Goal: Information Seeking & Learning: Learn about a topic

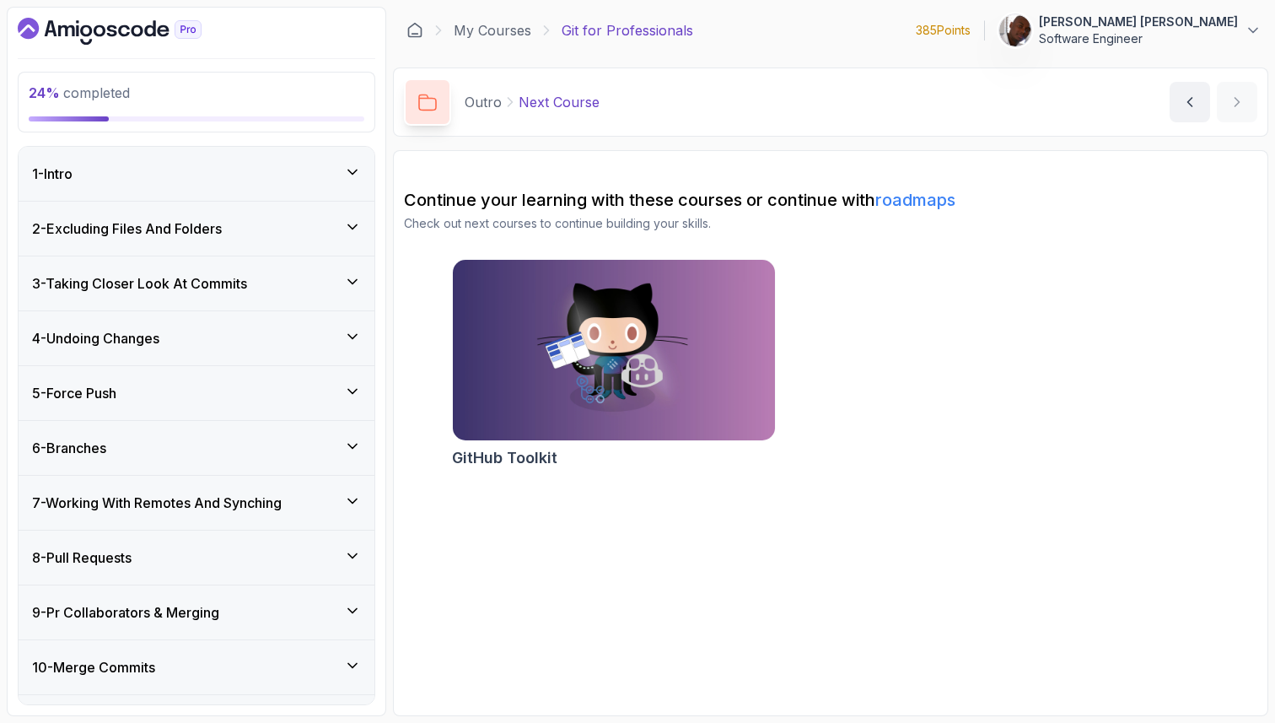
click at [222, 401] on div "5 - Force Push" at bounding box center [196, 393] width 329 height 20
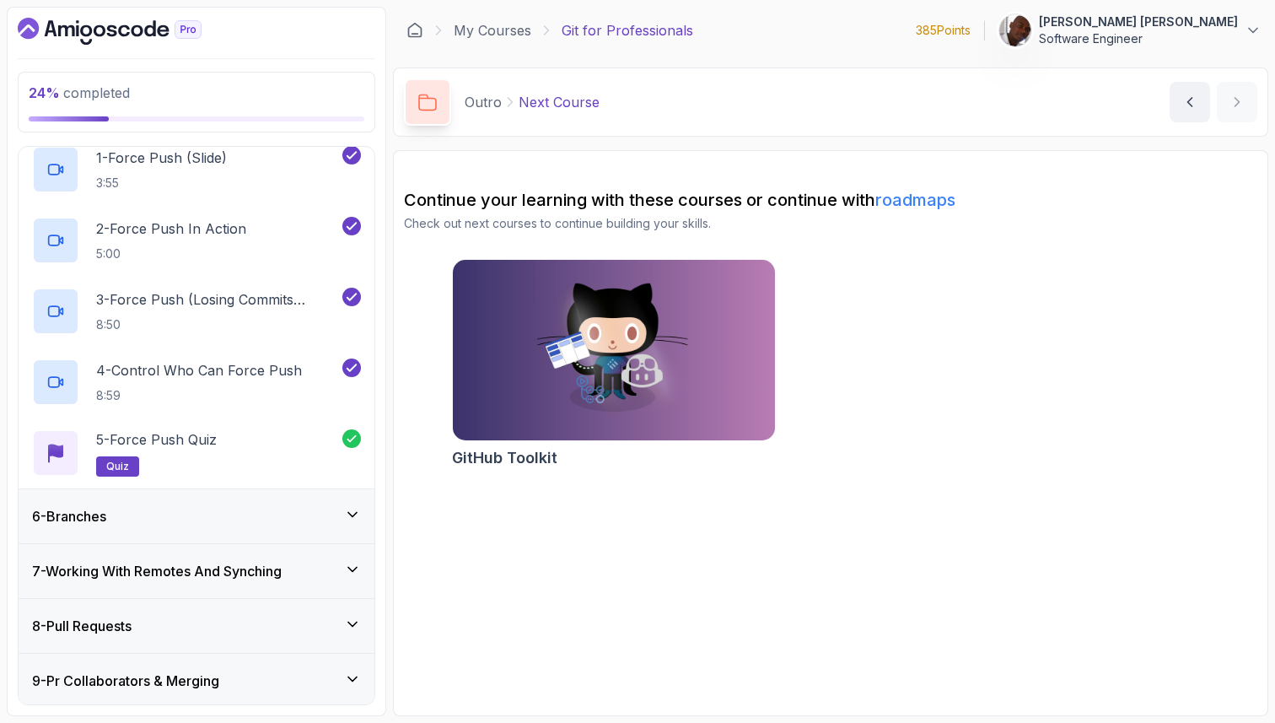
scroll to position [301, 0]
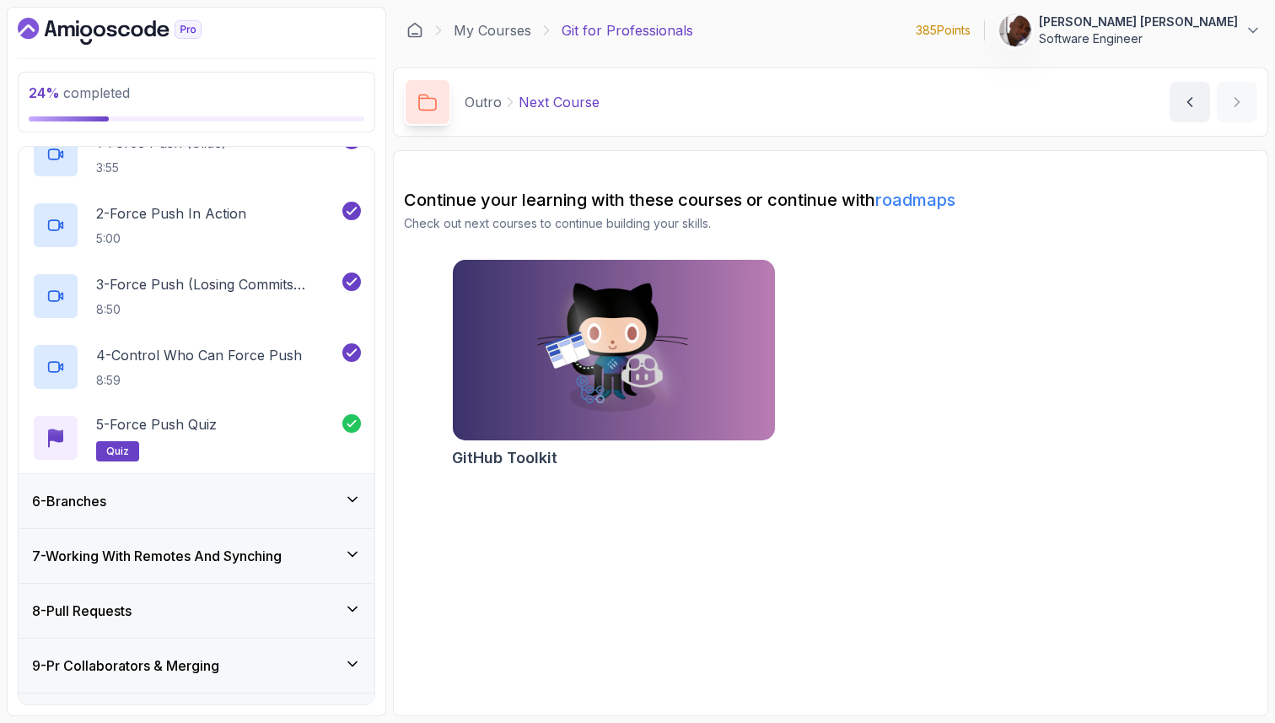
click at [237, 498] on div "6 - Branches" at bounding box center [196, 501] width 329 height 20
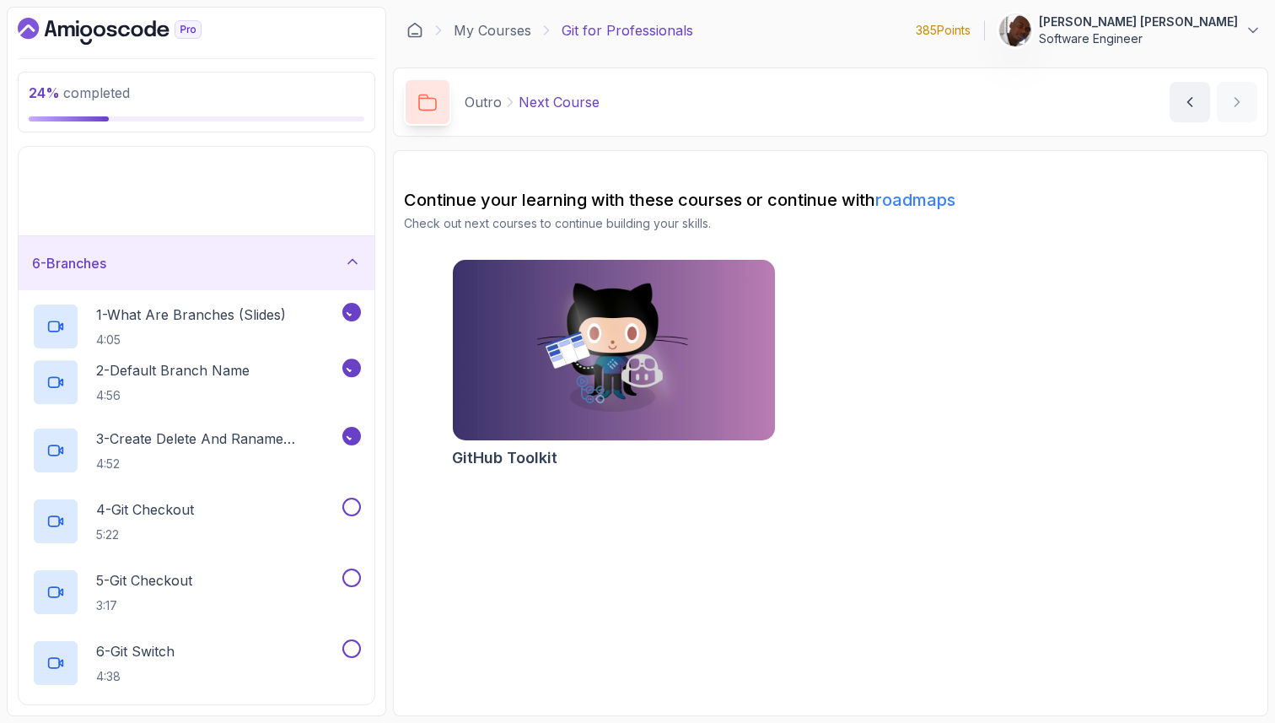
scroll to position [277, 0]
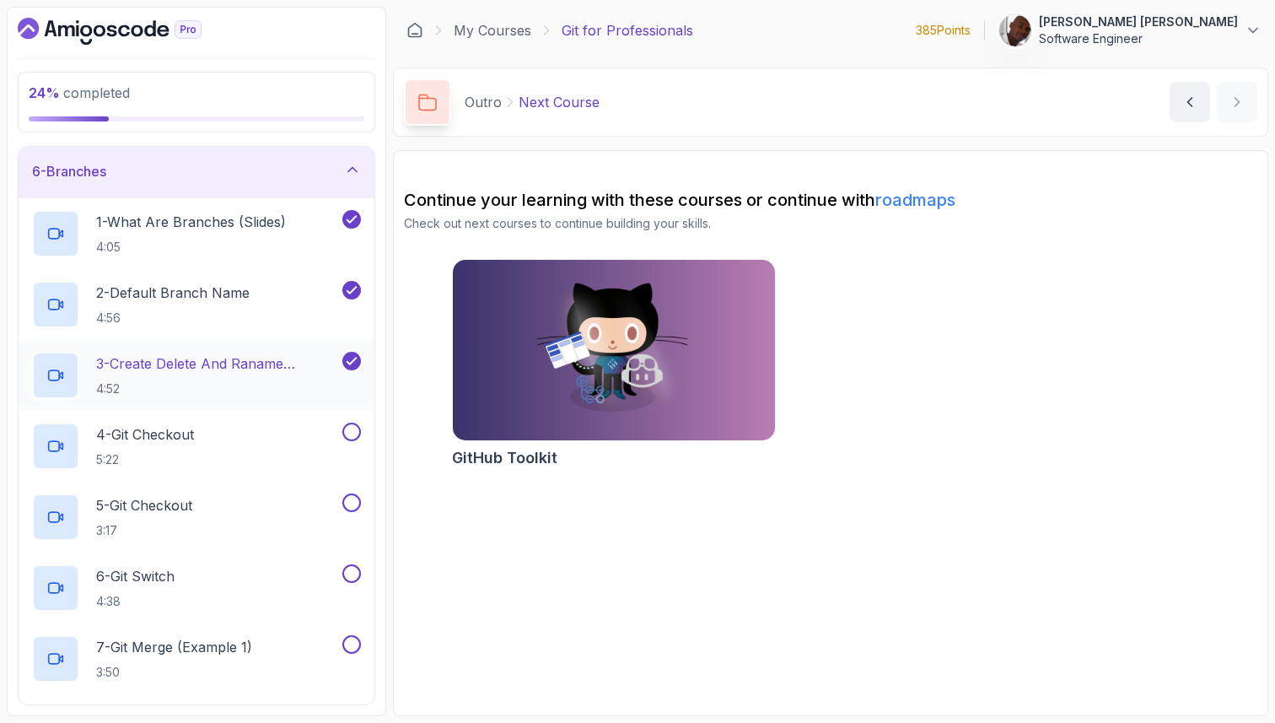
click at [240, 367] on p "3 - Create Delete And Raname Branches" at bounding box center [217, 363] width 243 height 20
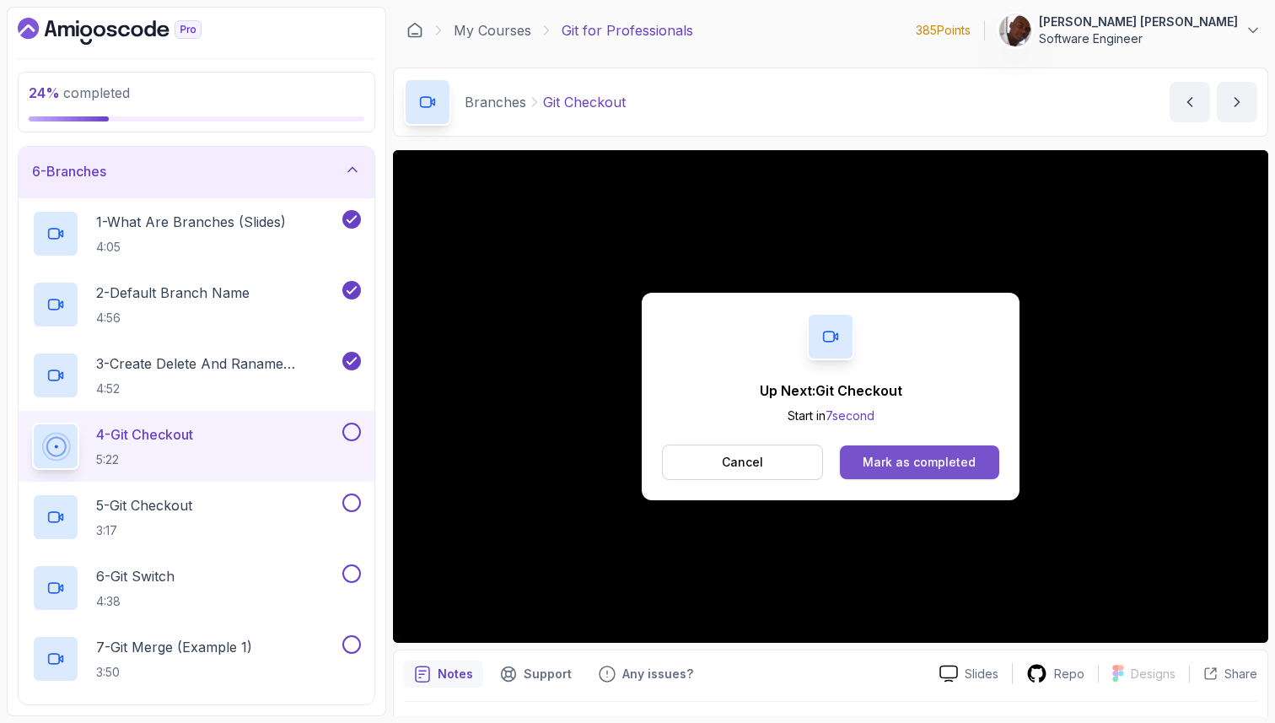
click at [917, 459] on div "Mark as completed" at bounding box center [918, 462] width 113 height 17
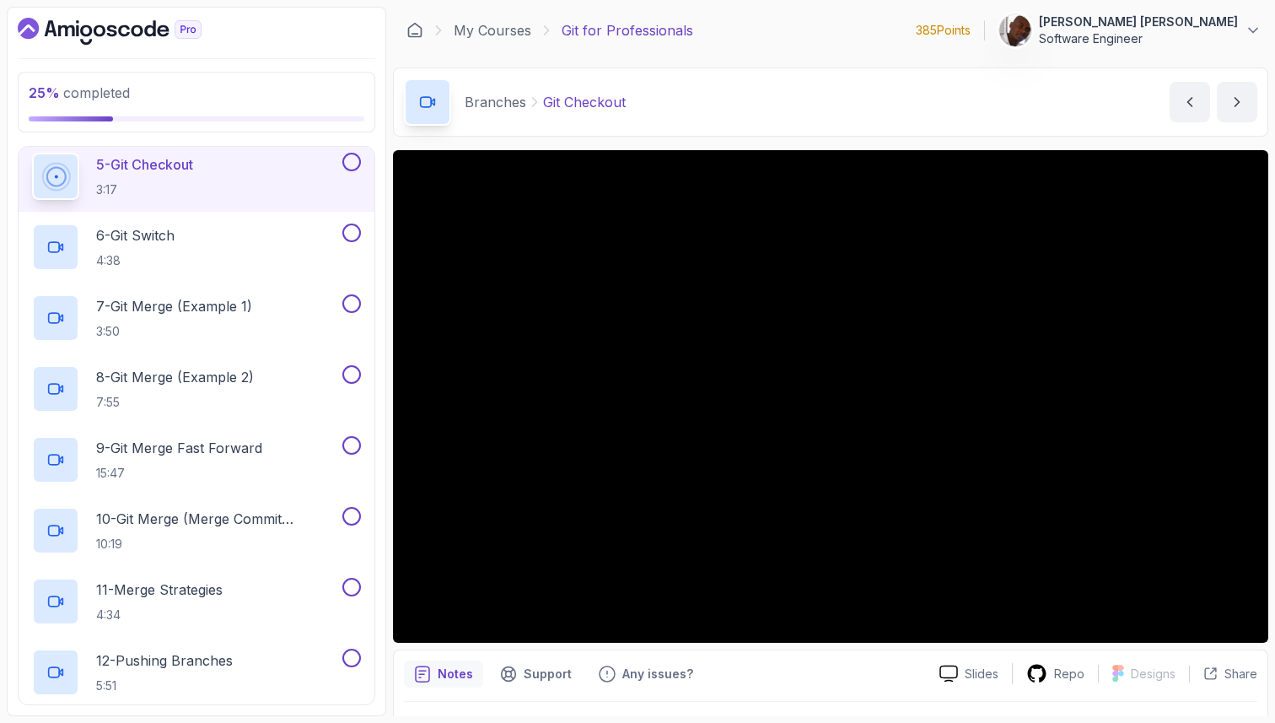
scroll to position [557, 0]
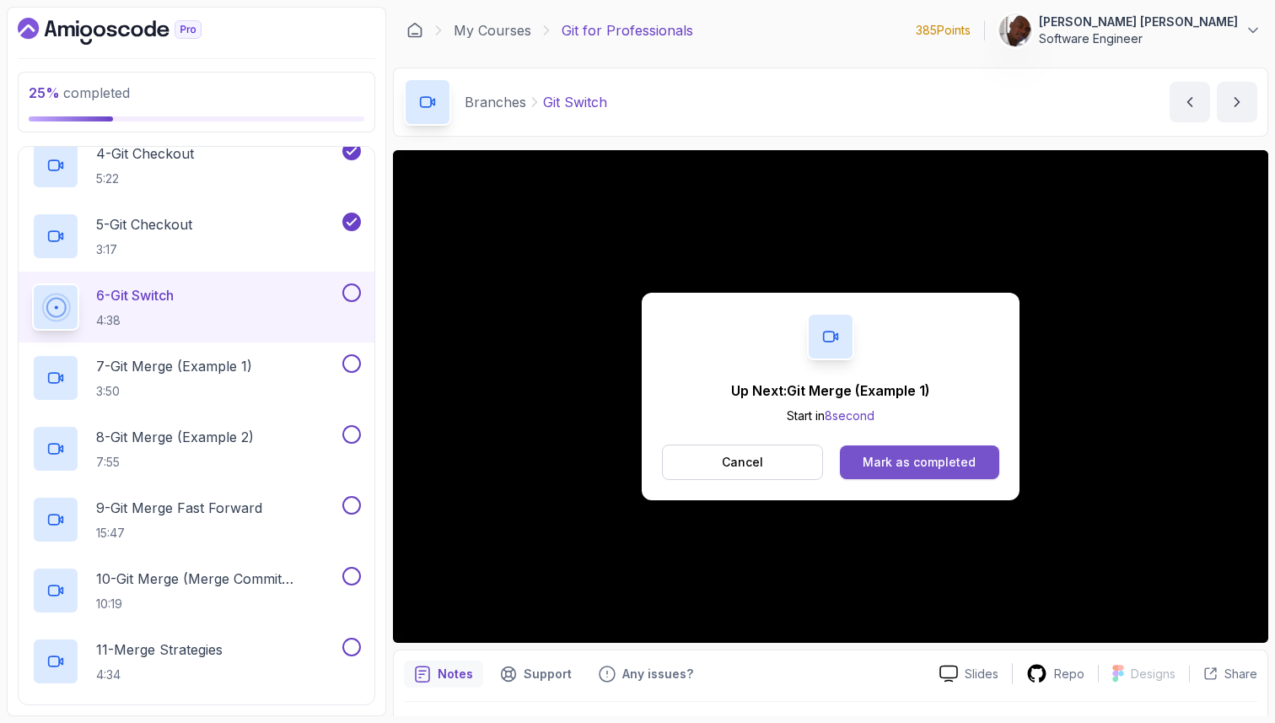
click at [951, 460] on div "Mark as completed" at bounding box center [918, 462] width 113 height 17
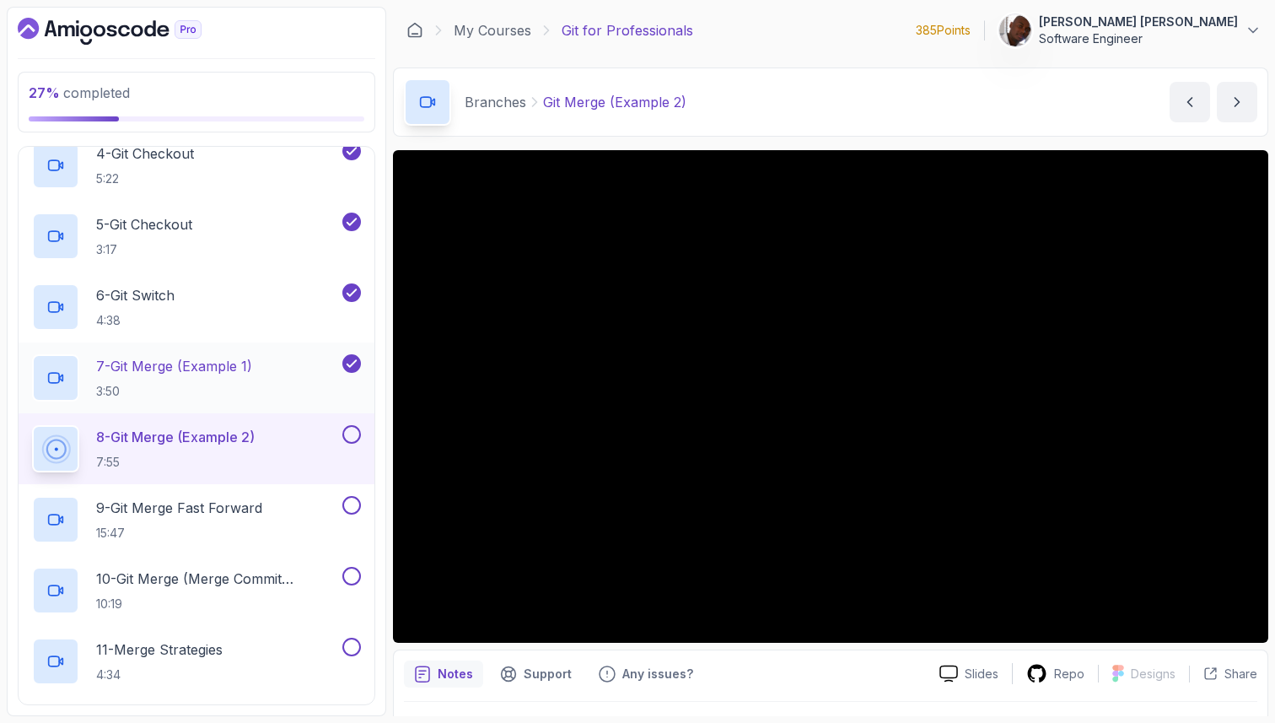
click at [275, 369] on div "7 - Git Merge (Example 1) 3:50" at bounding box center [185, 377] width 307 height 47
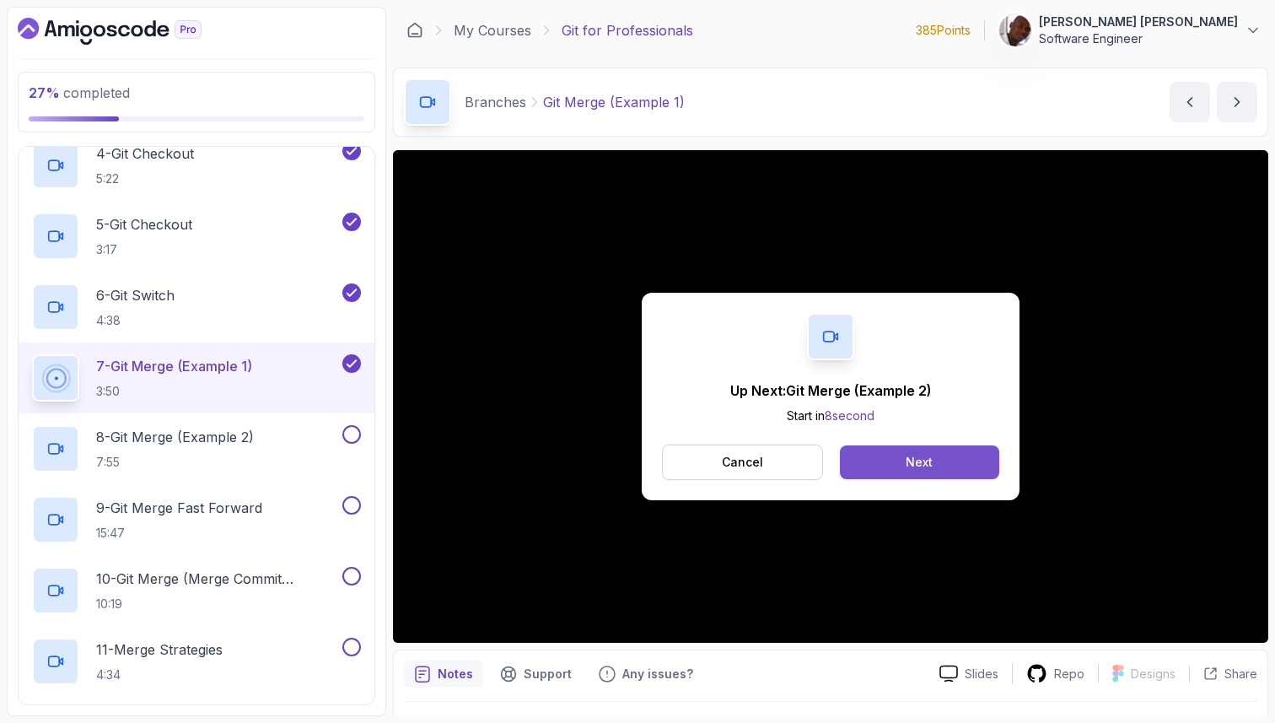
click at [903, 466] on button "Next" at bounding box center [919, 462] width 159 height 34
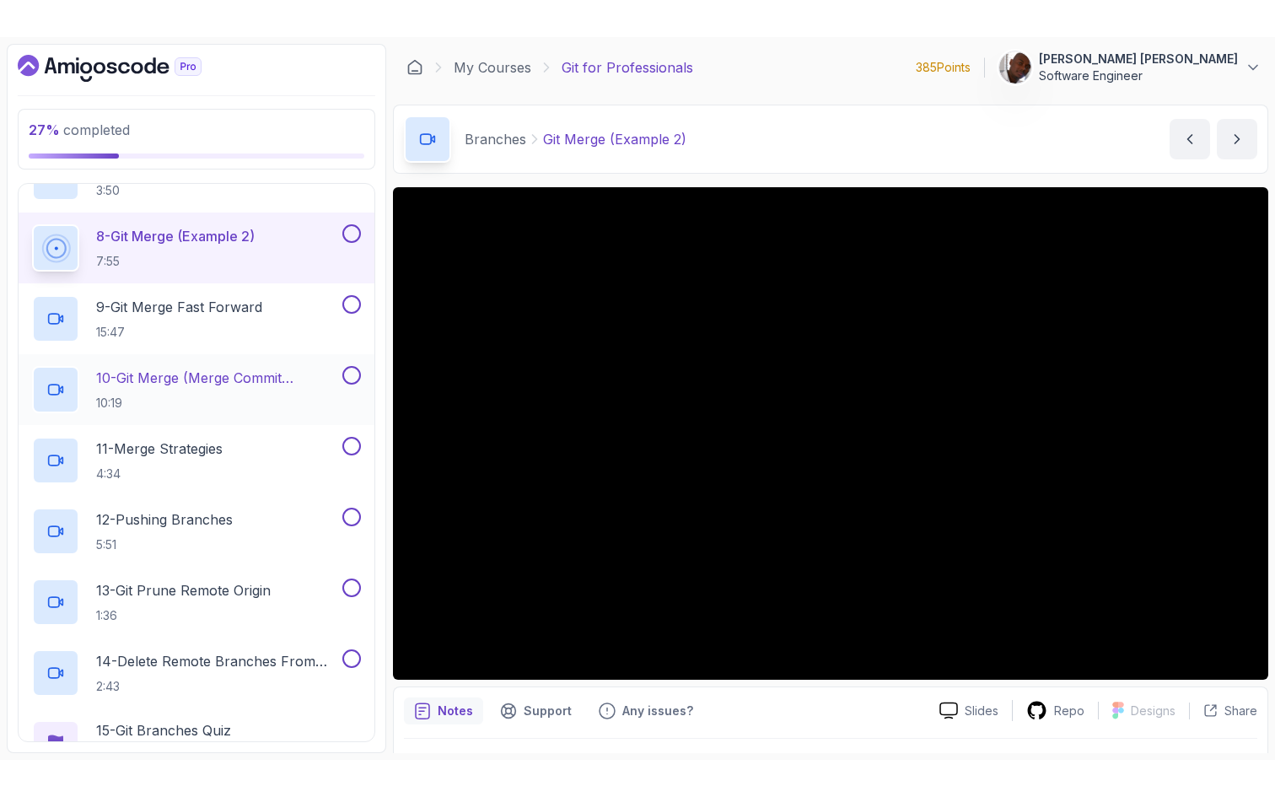
scroll to position [792, 0]
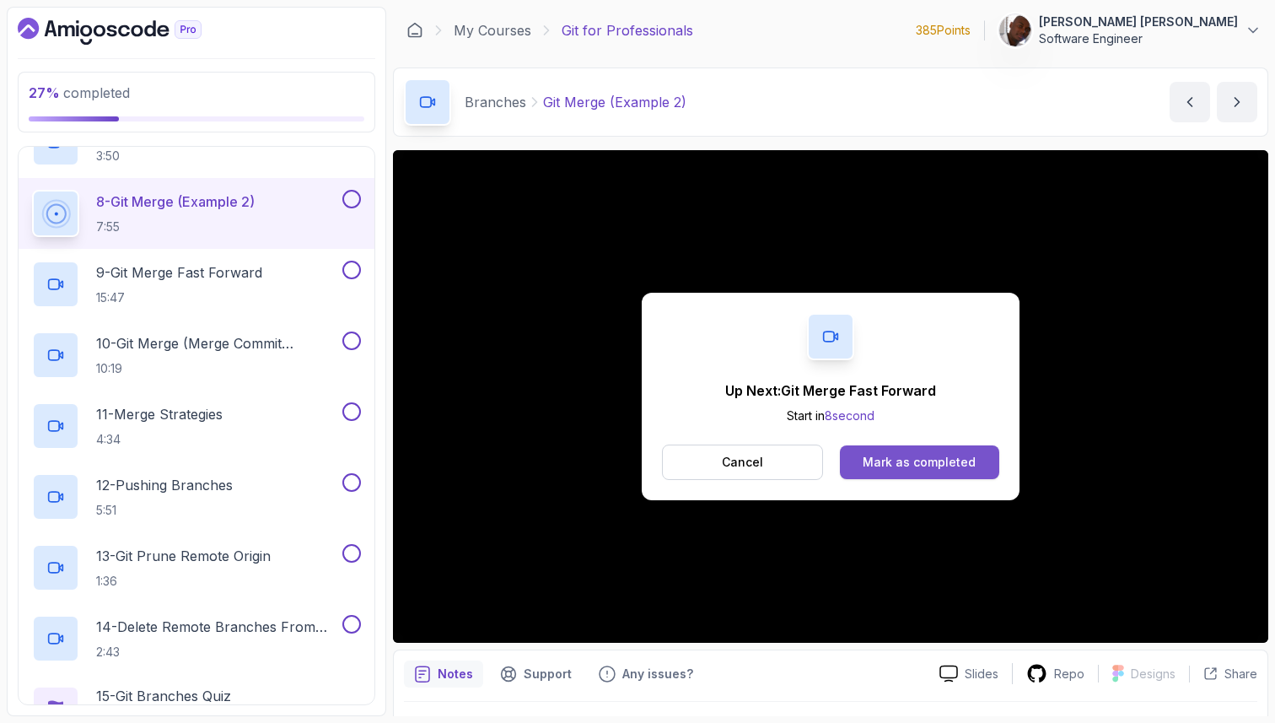
click at [917, 460] on div "Mark as completed" at bounding box center [918, 462] width 113 height 17
